Goal: Transaction & Acquisition: Purchase product/service

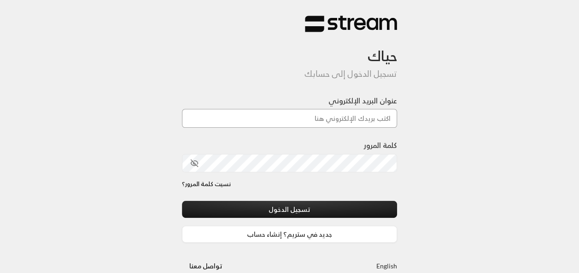
click at [313, 121] on input "عنوان البريد الإلكتروني" at bounding box center [289, 118] width 215 height 19
type input "[EMAIL_ADDRESS][DOMAIN_NAME]"
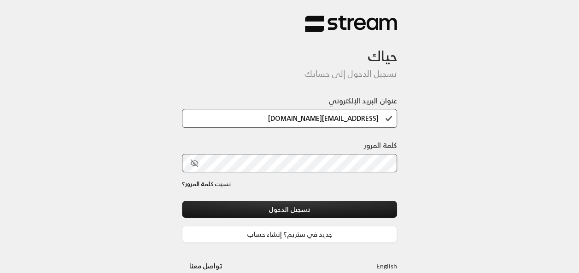
click at [240, 196] on div at bounding box center [315, 225] width 189 height 105
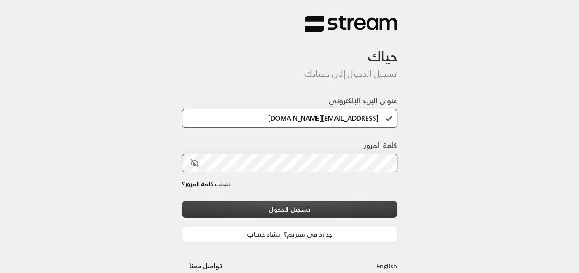
click at [275, 207] on button "تسجيل الدخول" at bounding box center [289, 209] width 215 height 17
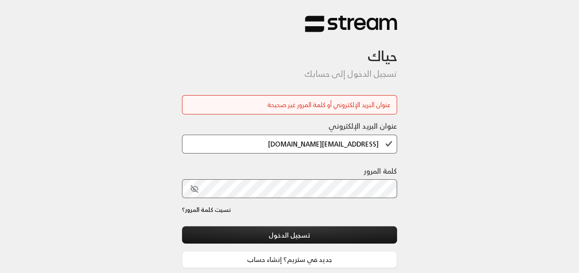
click at [195, 190] on icon "toggle password visibility" at bounding box center [194, 189] width 8 height 8
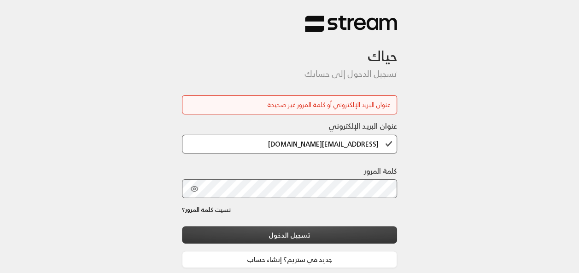
click at [327, 230] on button "تسجيل الدخول" at bounding box center [289, 234] width 215 height 17
click at [353, 236] on button "تسجيل الدخول" at bounding box center [289, 234] width 215 height 17
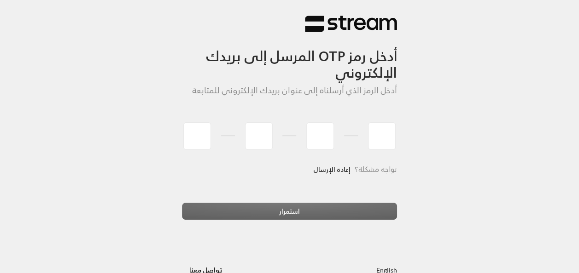
click at [345, 167] on link "إعادة الإرسال" at bounding box center [331, 169] width 37 height 19
type input "3"
type input "9"
type input "6"
type input "4"
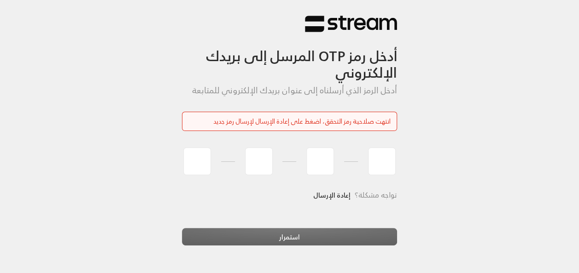
click at [334, 193] on link "إعادة الإرسال" at bounding box center [331, 195] width 37 height 19
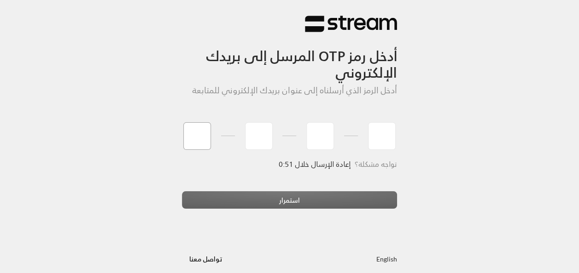
type input "8"
type input "2"
type input "8"
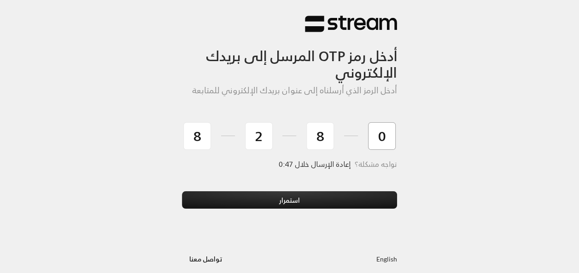
type input "0"
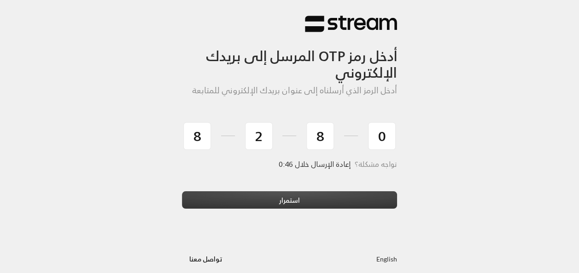
click at [334, 193] on button "استمرار" at bounding box center [289, 200] width 215 height 17
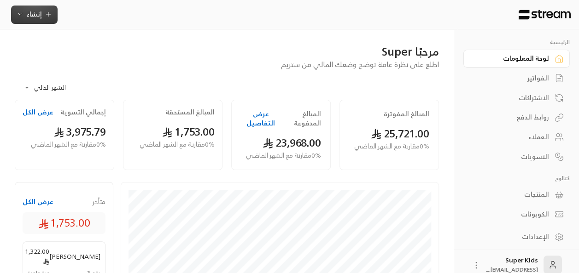
click at [31, 17] on span "إنشاء" at bounding box center [34, 14] width 15 height 12
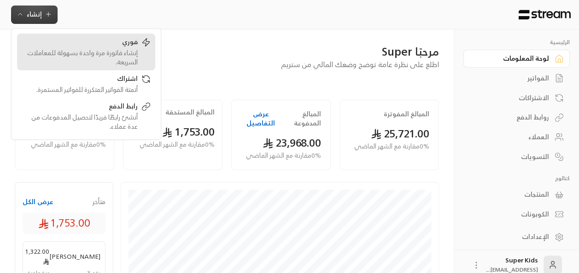
click at [97, 57] on div "إنشاء فاتورة مرة واحدة بسهولة للمعاملات السريعة." at bounding box center [80, 57] width 116 height 18
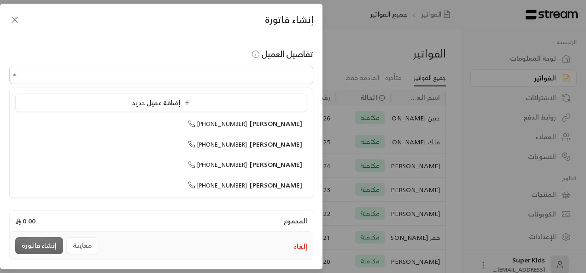
click at [258, 75] on input "اختر العميل" at bounding box center [161, 75] width 304 height 16
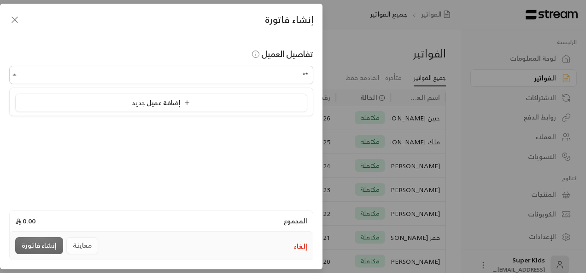
type input "*"
click at [190, 103] on span "إضافة عميل جديد" at bounding box center [163, 103] width 62 height 12
type input "**********"
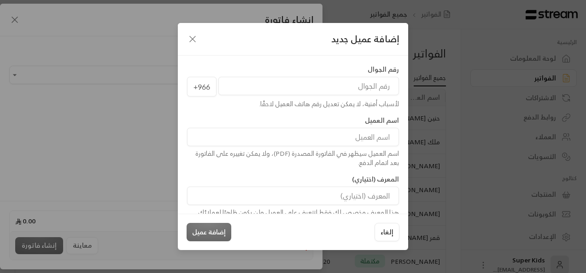
click at [193, 39] on icon "button" at bounding box center [192, 39] width 11 height 11
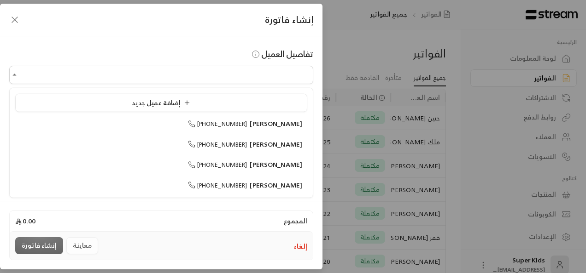
click at [219, 76] on input "اختر العميل" at bounding box center [161, 75] width 304 height 16
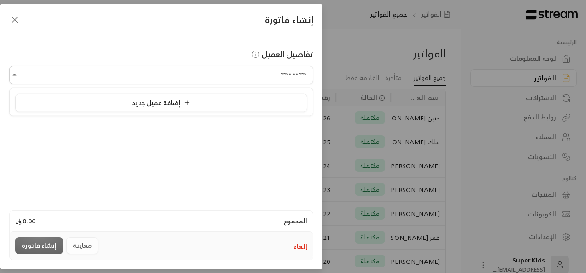
click at [205, 107] on div "إضافة عميل جديد" at bounding box center [161, 103] width 282 height 10
type input "**********"
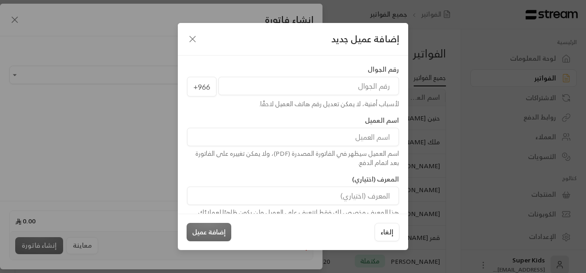
click at [263, 87] on input "tel" at bounding box center [308, 86] width 180 height 18
type input "556886533"
click at [272, 127] on div "اسم العميل اسم العميل سيظهر في الفاتورة المصدرة (PDF)، ولا يمكن تغييره على الفا…" at bounding box center [292, 142] width 221 height 52
click at [275, 138] on input at bounding box center [293, 137] width 212 height 18
type input "[PERSON_NAME]"
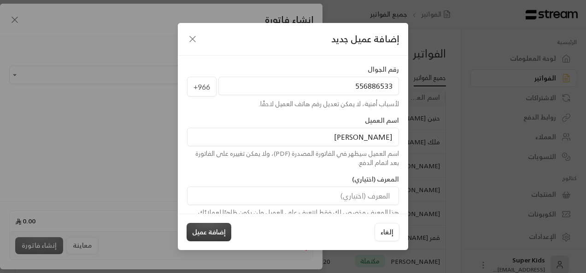
click at [217, 233] on button "إضافة عميل" at bounding box center [208, 232] width 45 height 18
type input "**********"
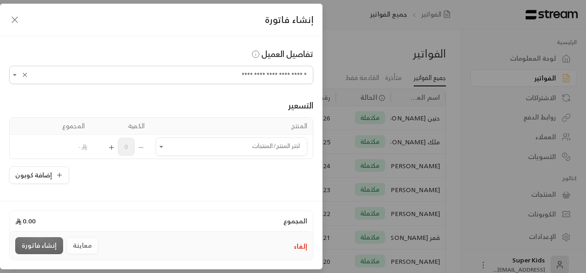
click at [165, 149] on icon "Open" at bounding box center [161, 146] width 9 height 9
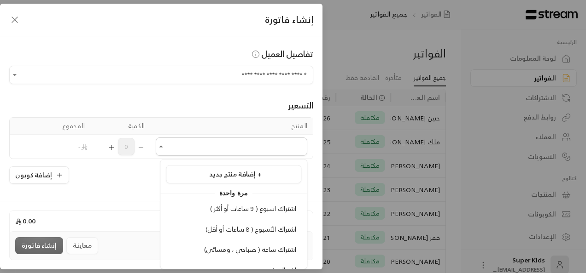
click at [216, 230] on span "اشتراك الأسبوع ( 8 ساعات أو أقل)" at bounding box center [250, 230] width 91 height 12
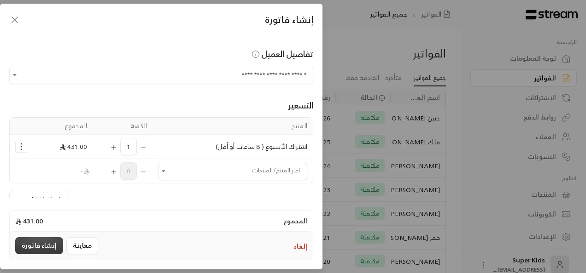
click at [47, 249] on button "إنشاء فاتورة" at bounding box center [39, 246] width 48 height 17
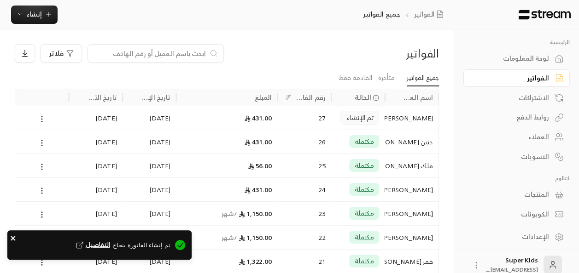
click at [12, 236] on icon "close" at bounding box center [13, 238] width 6 height 7
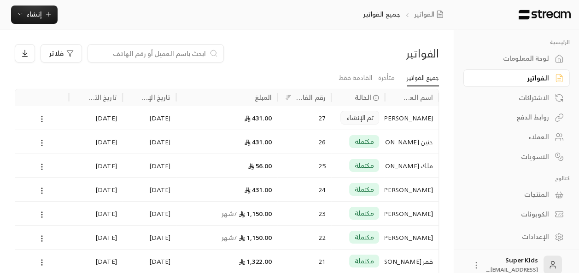
click at [41, 121] on circle at bounding box center [41, 121] width 1 height 1
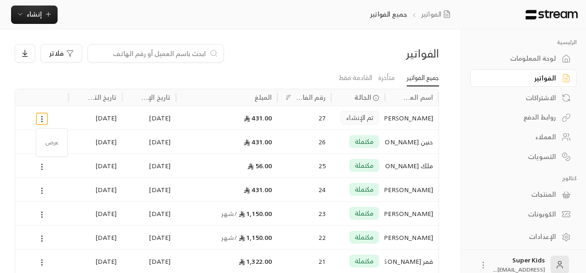
click at [52, 144] on li "عرض" at bounding box center [52, 142] width 23 height 17
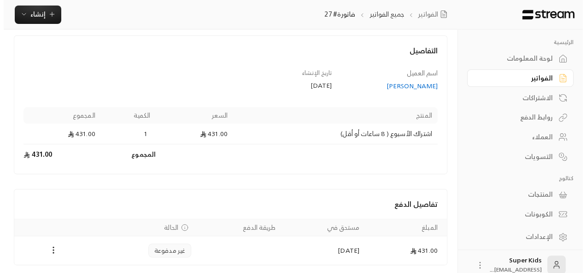
scroll to position [75, 0]
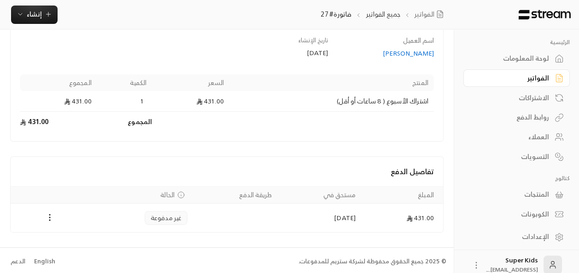
click at [49, 220] on circle "Payments" at bounding box center [49, 220] width 1 height 1
click at [78, 242] on li "تغيير الحالة الى مدفوعة" at bounding box center [81, 240] width 67 height 17
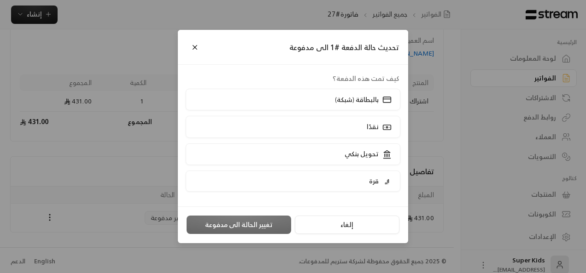
click at [323, 122] on label "نقدًا" at bounding box center [293, 127] width 215 height 22
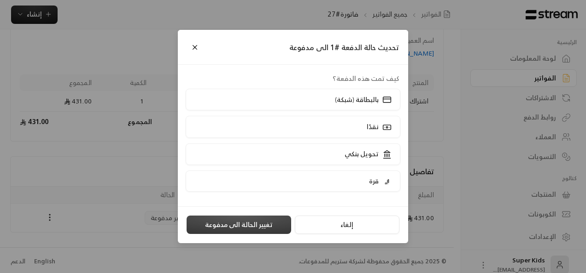
click at [244, 224] on button "تغيير الحالة الى مدفوعة" at bounding box center [238, 225] width 104 height 18
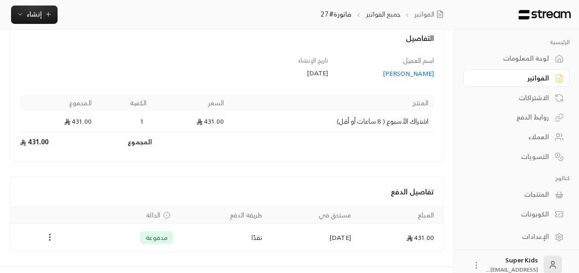
scroll to position [71, 0]
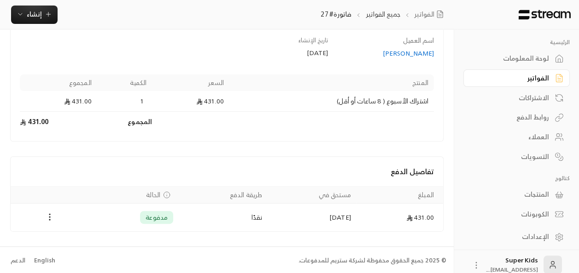
click at [49, 220] on circle "Payments" at bounding box center [49, 220] width 1 height 1
click at [78, 246] on li "تحميل الفاتورة" at bounding box center [70, 240] width 44 height 17
click at [540, 59] on div "لوحة المعلومات" at bounding box center [512, 58] width 74 height 9
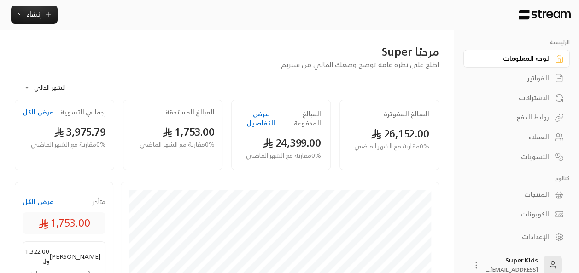
click at [541, 74] on div "الفواتير" at bounding box center [512, 78] width 74 height 9
